Goal: Information Seeking & Learning: Learn about a topic

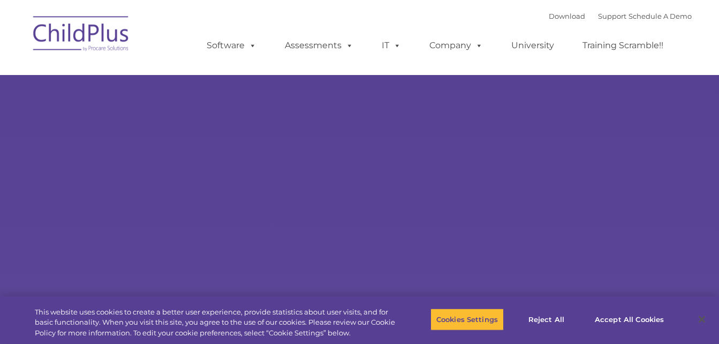
select select "MEDIUM"
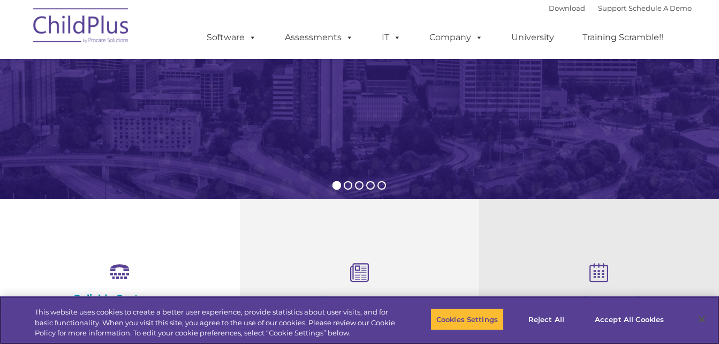
scroll to position [176, 0]
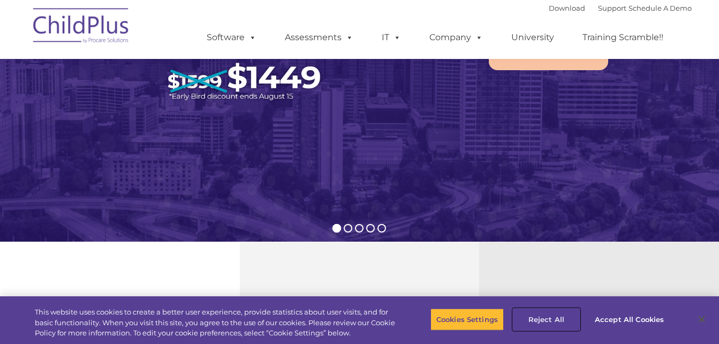
click at [549, 316] on button "Reject All" at bounding box center [546, 319] width 67 height 22
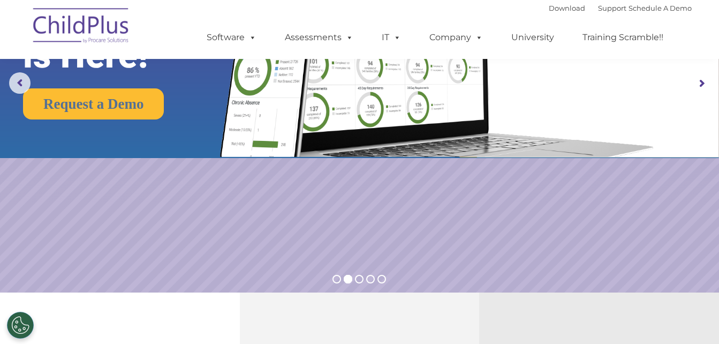
scroll to position [0, 0]
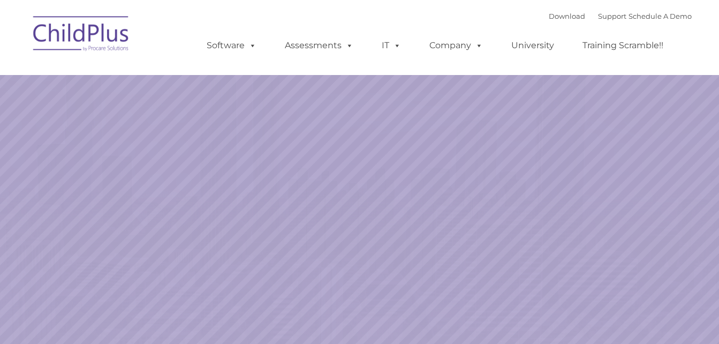
select select "MEDIUM"
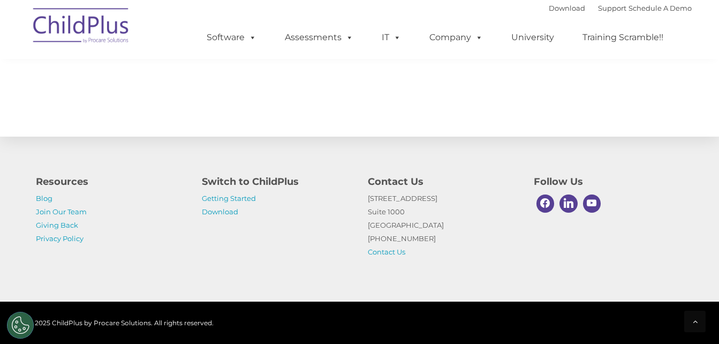
scroll to position [1246, 0]
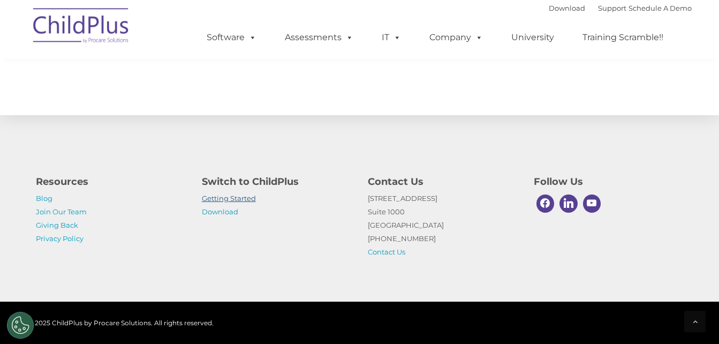
click at [246, 198] on link "Getting Started" at bounding box center [229, 198] width 54 height 9
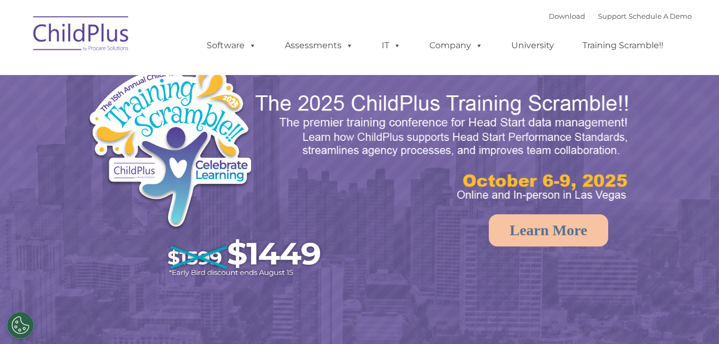
select select "MEDIUM"
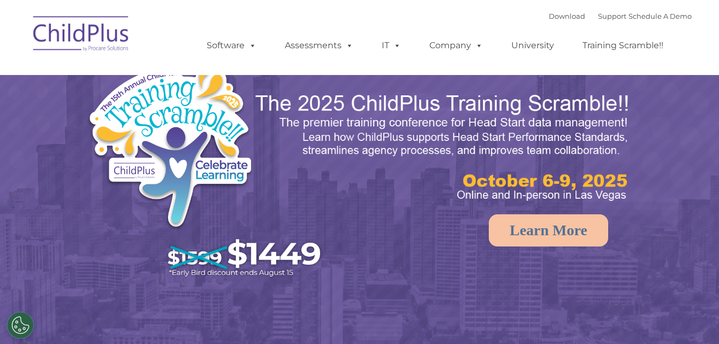
select select "MEDIUM"
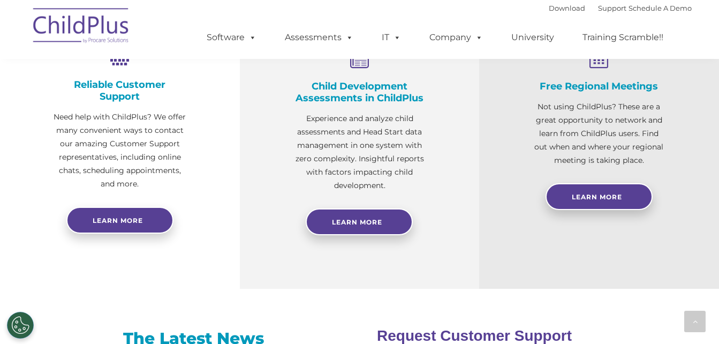
scroll to position [430, 0]
